Goal: Task Accomplishment & Management: Use online tool/utility

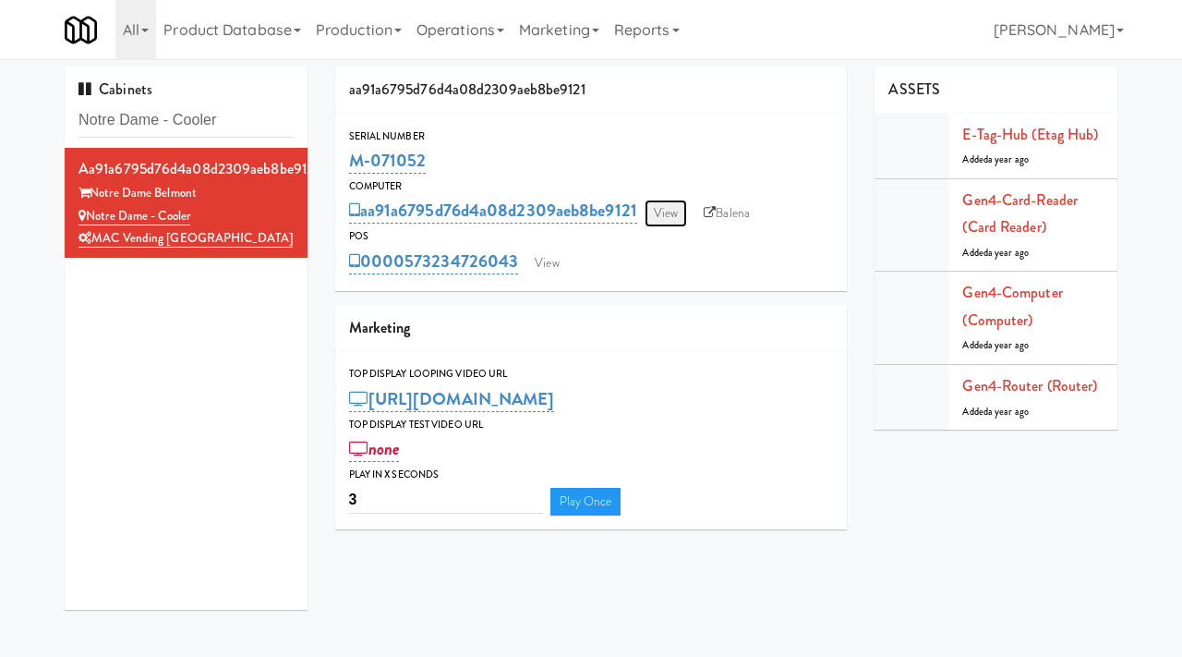
click at [668, 217] on link "View" at bounding box center [666, 214] width 42 height 28
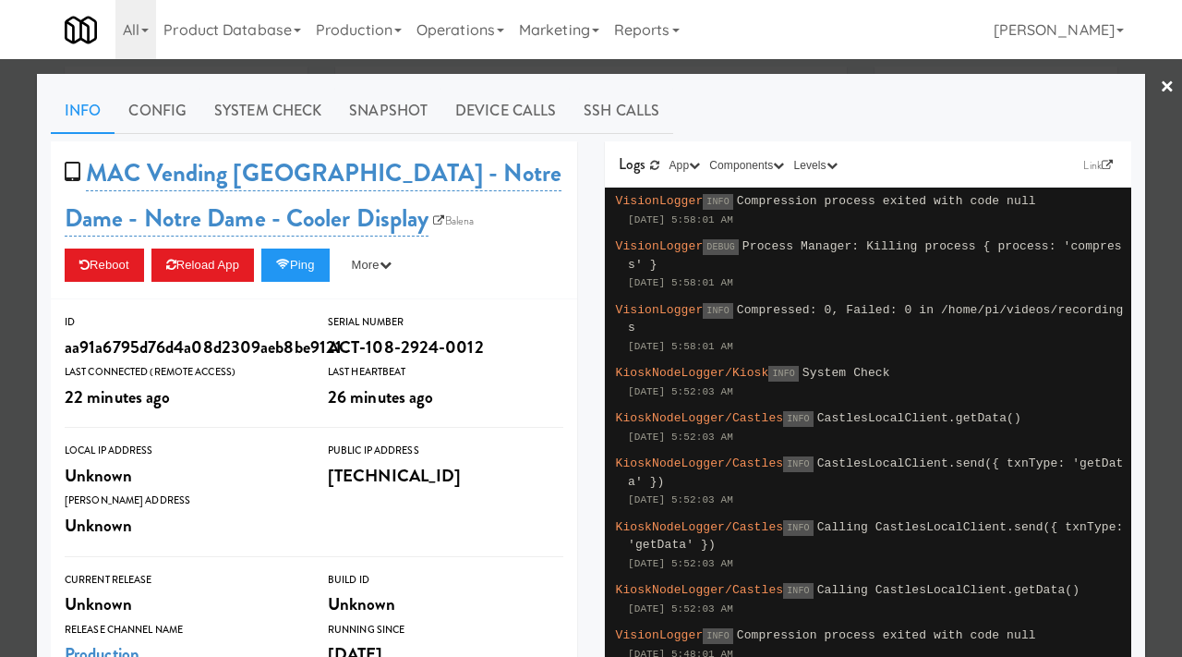
click at [35, 153] on div at bounding box center [591, 328] width 1182 height 657
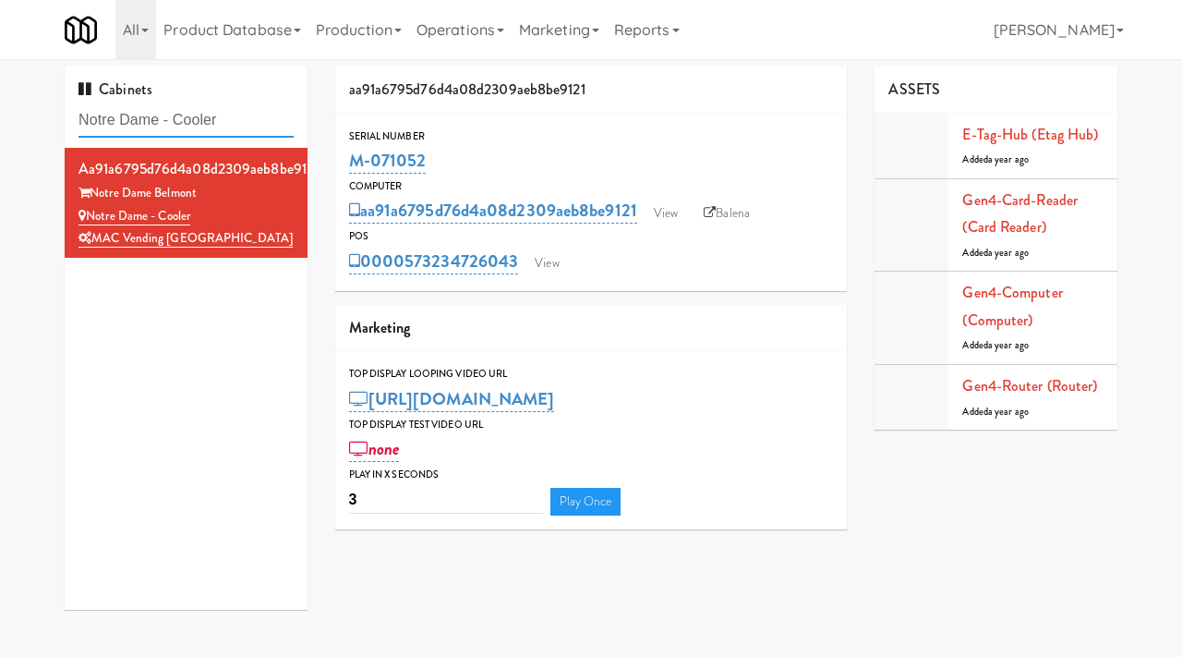
click at [270, 108] on input "Notre Dame - Cooler" at bounding box center [186, 120] width 215 height 34
paste input "EQ Autoworks-Cooler 1"
type input "EQ Autoworks-Cooler 1"
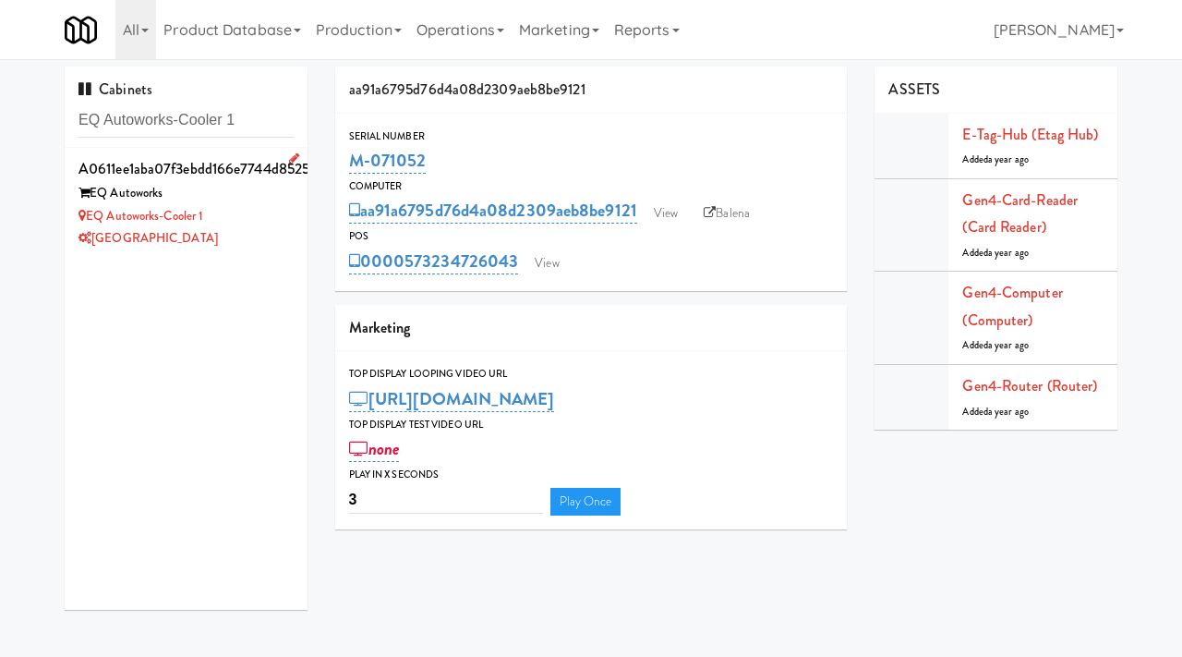
click at [271, 236] on div "[GEOGRAPHIC_DATA]" at bounding box center [186, 238] width 215 height 23
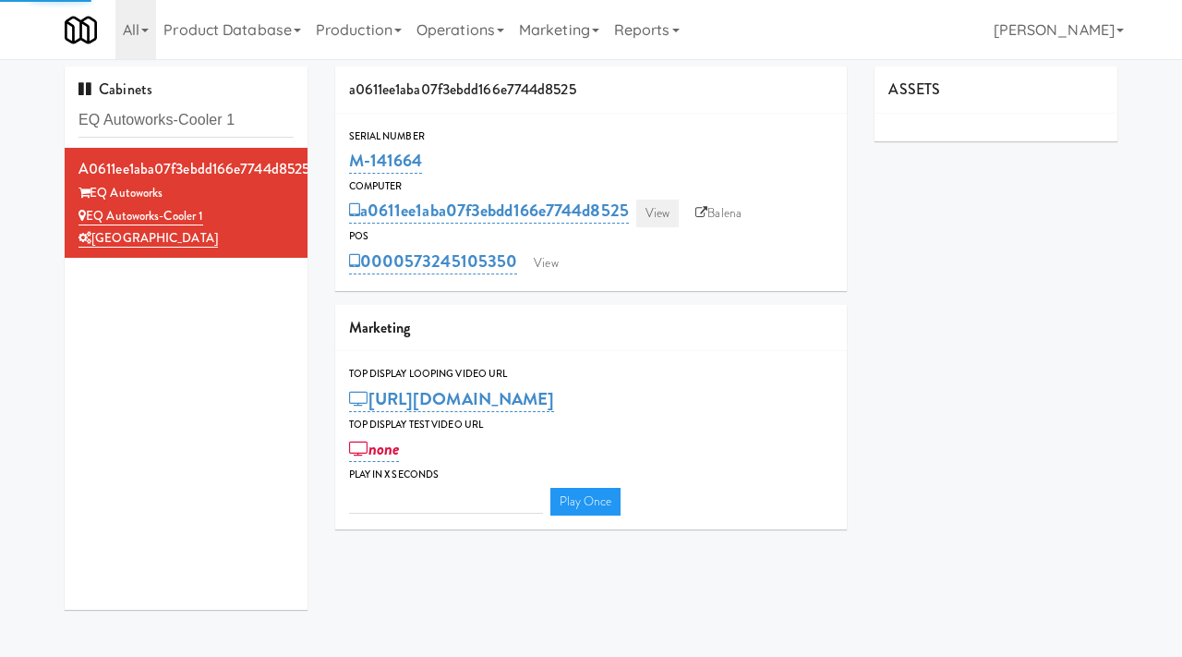
type input "3"
click at [656, 210] on link "View" at bounding box center [657, 214] width 42 height 28
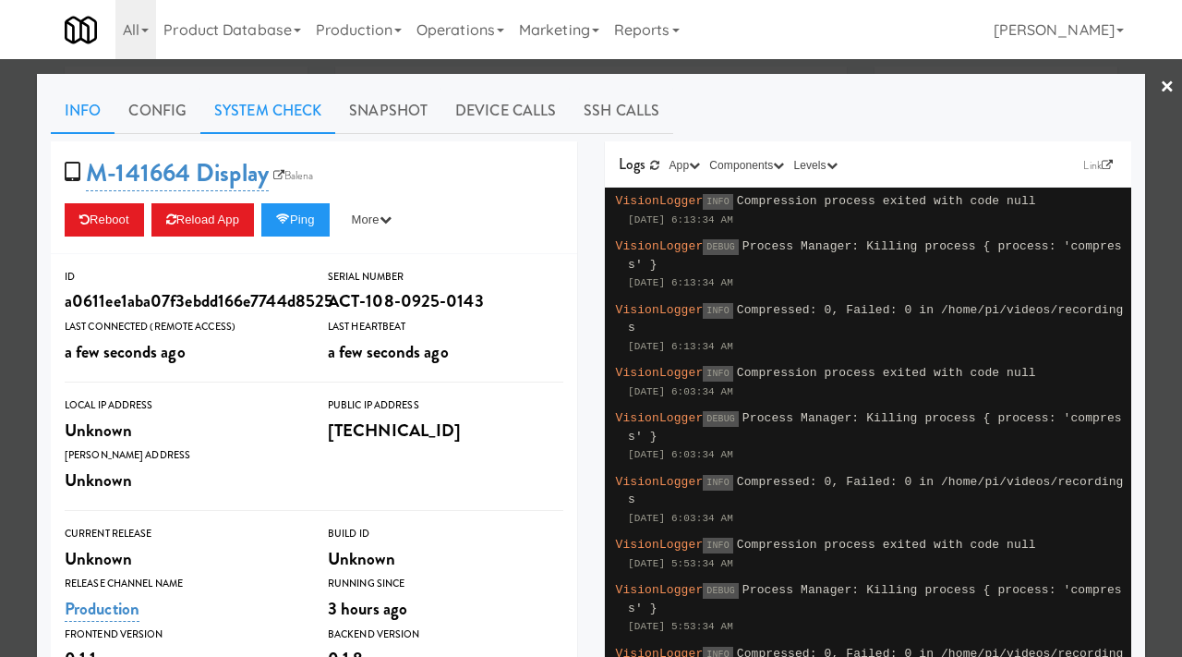
click at [266, 114] on link "System Check" at bounding box center [267, 111] width 135 height 46
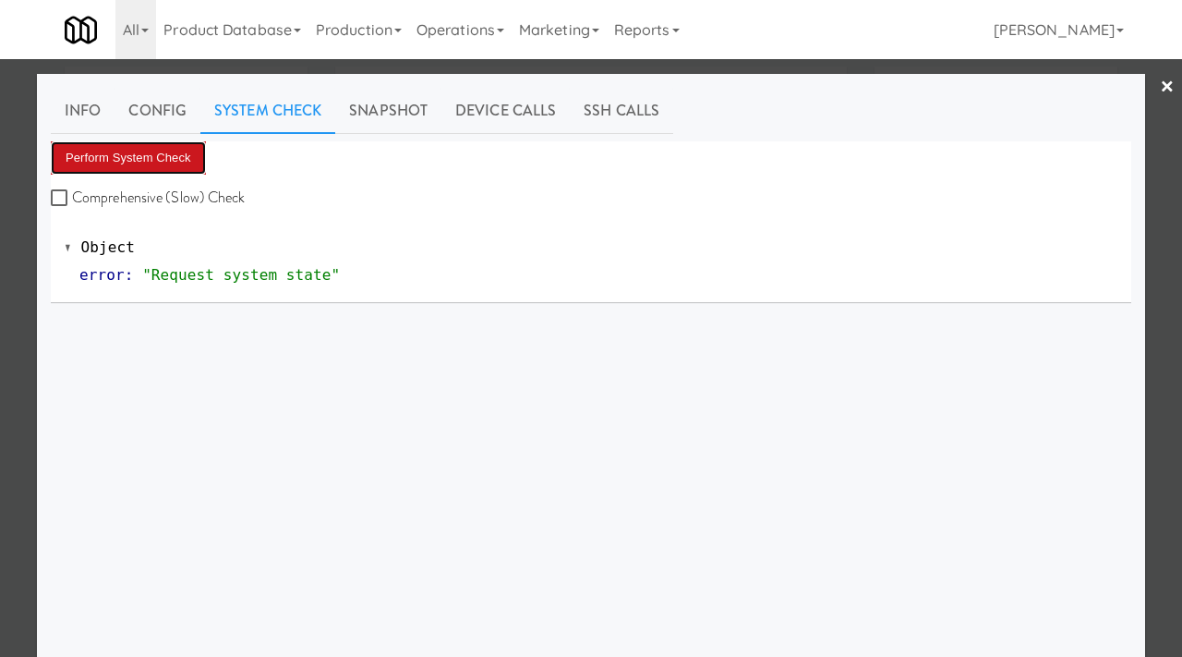
click at [146, 154] on button "Perform System Check" at bounding box center [128, 157] width 155 height 33
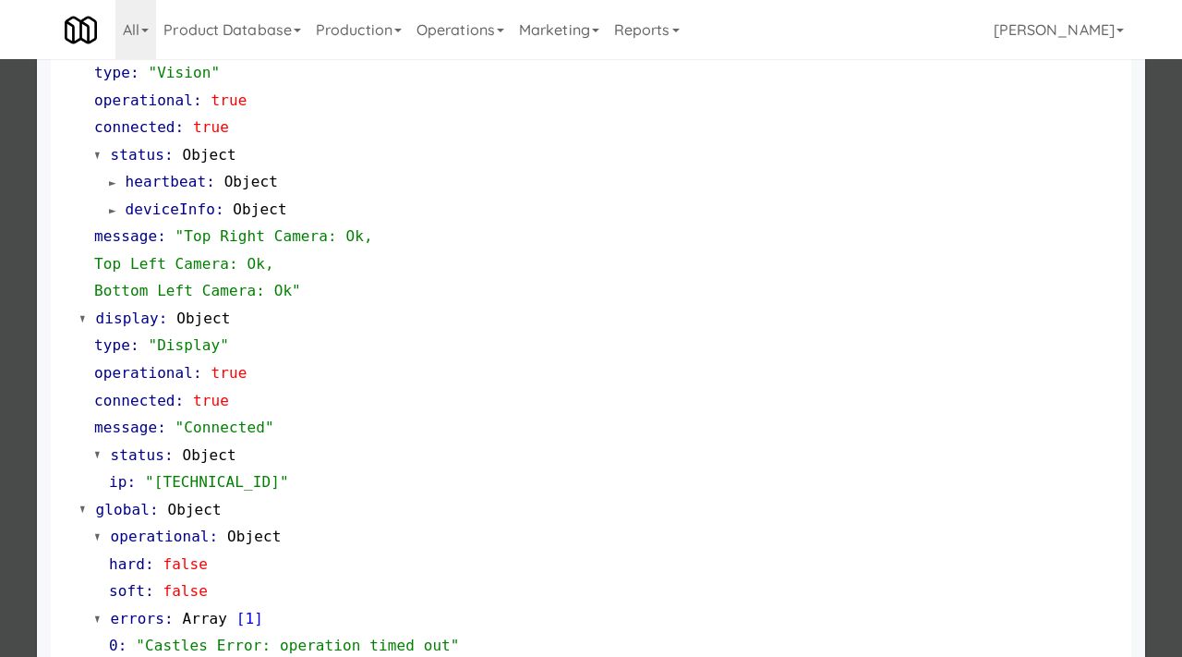
scroll to position [723, 0]
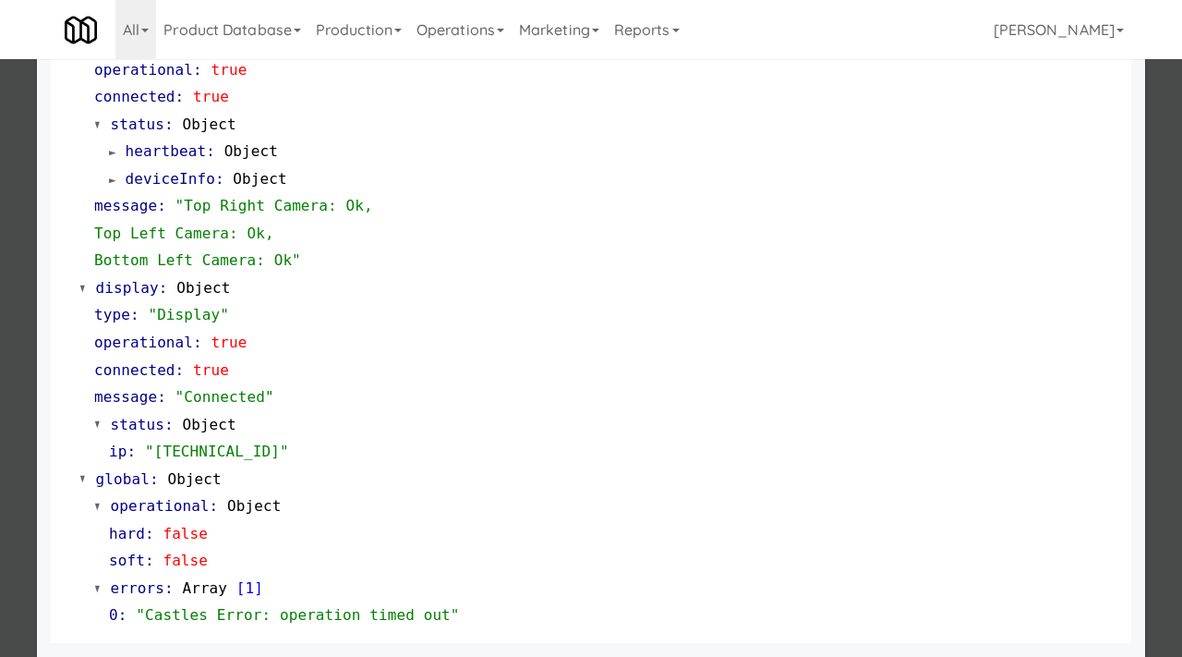
click at [0, 345] on div at bounding box center [591, 328] width 1182 height 657
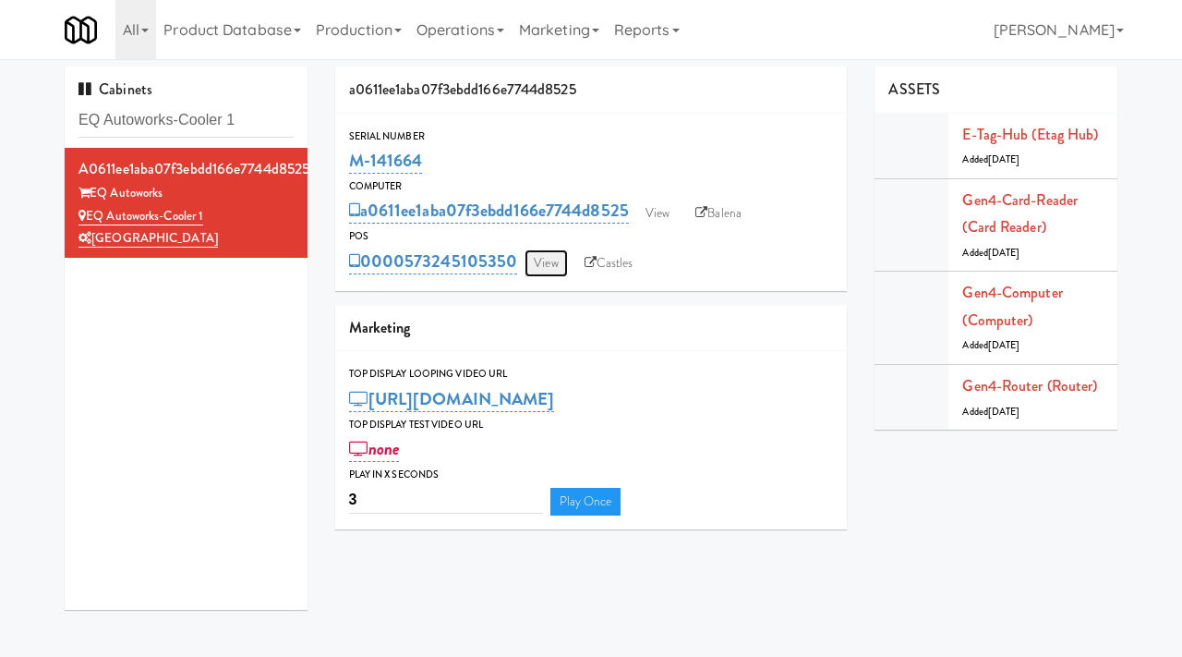
click at [555, 267] on link "View" at bounding box center [546, 263] width 42 height 28
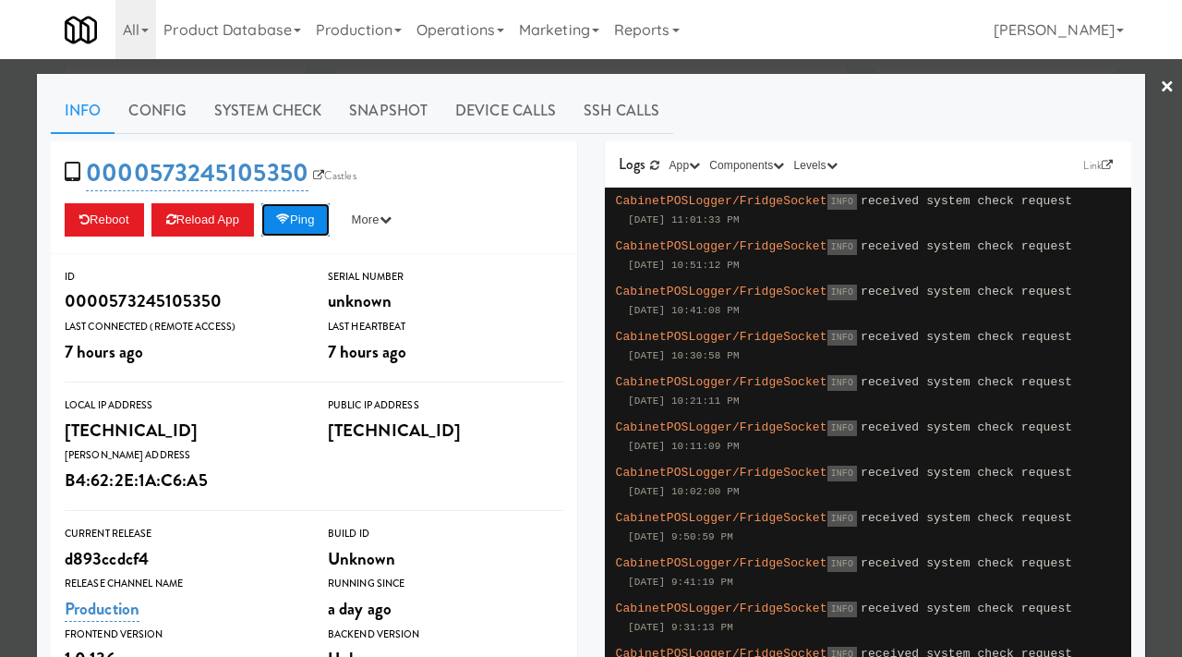
click at [308, 224] on button "Ping" at bounding box center [295, 219] width 68 height 33
click at [331, 174] on link "Castles" at bounding box center [335, 175] width 53 height 18
click at [10, 174] on div at bounding box center [591, 328] width 1182 height 657
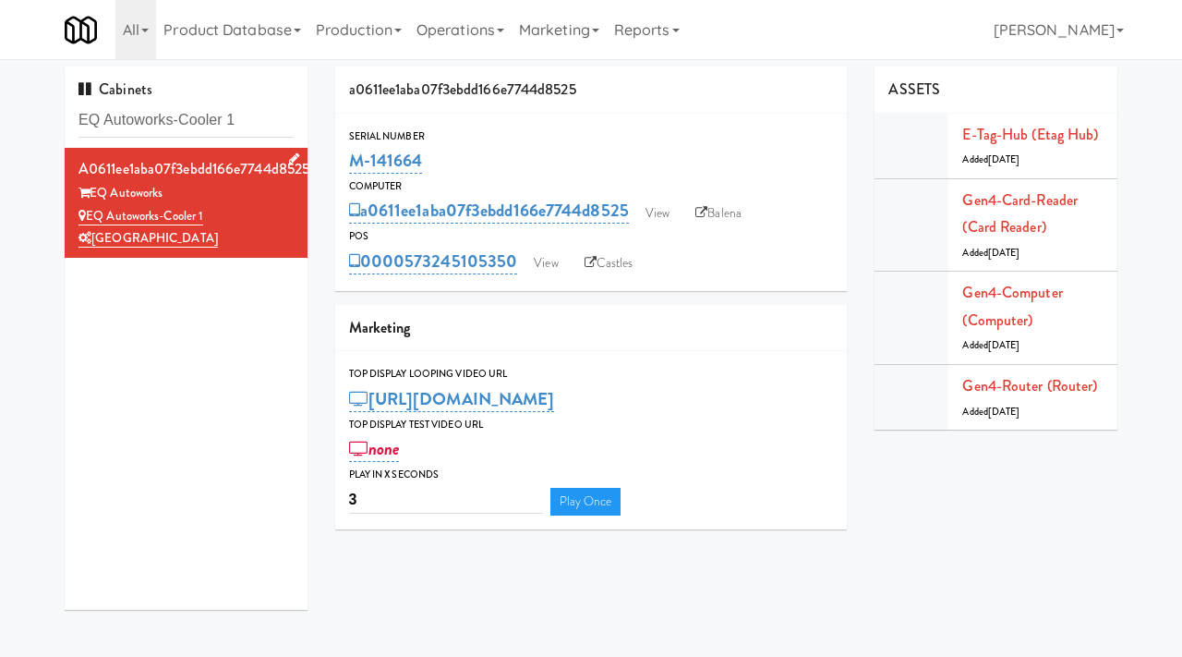
drag, startPoint x: 226, startPoint y: 212, endPoint x: 89, endPoint y: 214, distance: 137.7
click at [89, 214] on div "EQ Autoworks-Cooler 1" at bounding box center [186, 216] width 215 height 23
copy link "EQ Autoworks-Cooler 1"
drag, startPoint x: 436, startPoint y: 150, endPoint x: 345, endPoint y: 163, distance: 91.4
click at [345, 163] on div "Serial Number M-141664" at bounding box center [591, 152] width 513 height 50
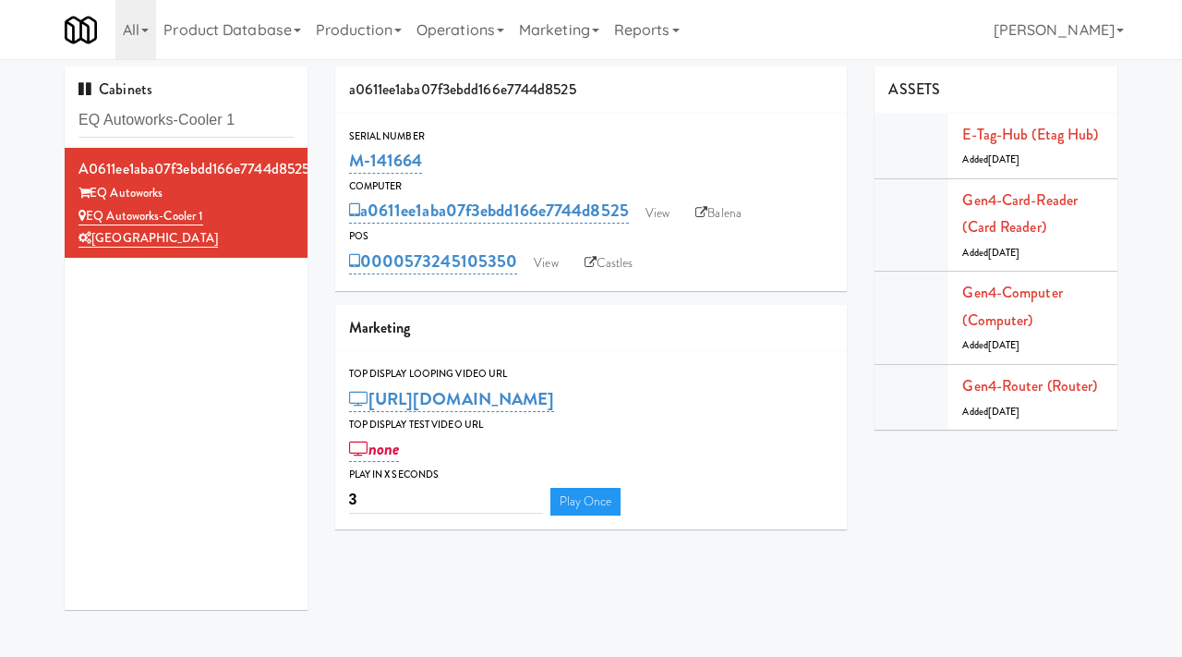
copy link "M-141664"
click at [183, 113] on input "EQ Autoworks-Cooler 1" at bounding box center [186, 120] width 215 height 34
type input "pyramid center"
